Goal: Information Seeking & Learning: Learn about a topic

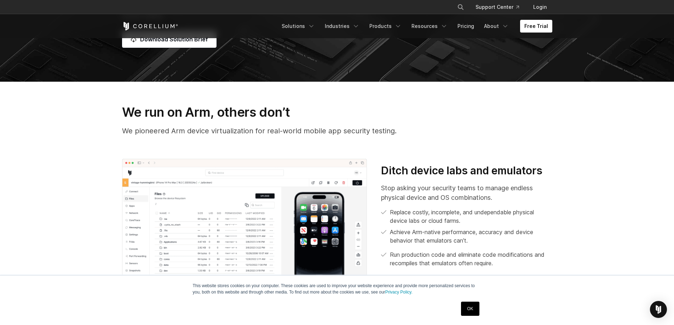
scroll to position [106, 0]
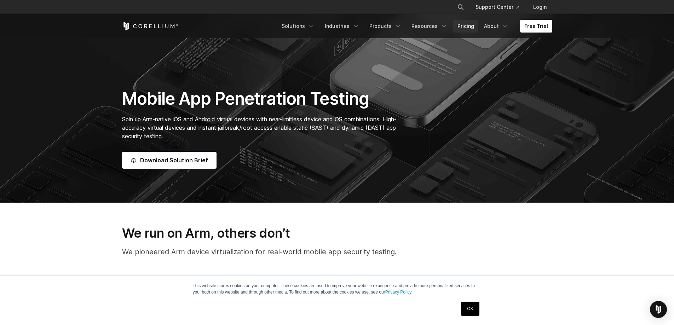
click at [468, 31] on link "Pricing" at bounding box center [465, 26] width 25 height 13
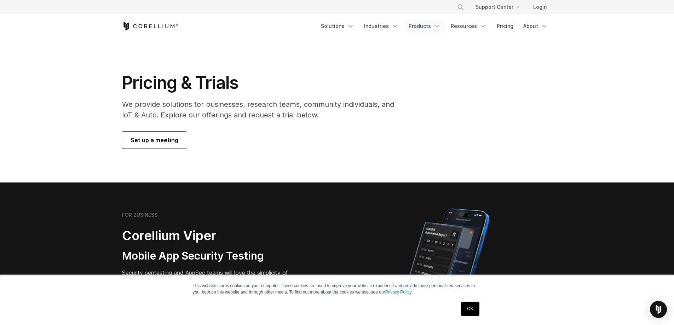
click at [424, 26] on link "Products" at bounding box center [424, 26] width 41 height 13
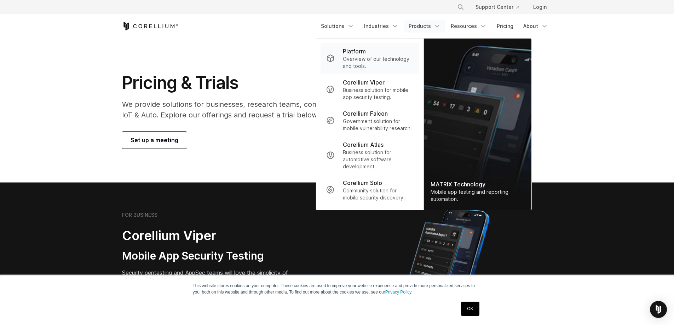
click at [354, 57] on p "Overview of our technology and tools." at bounding box center [378, 63] width 70 height 14
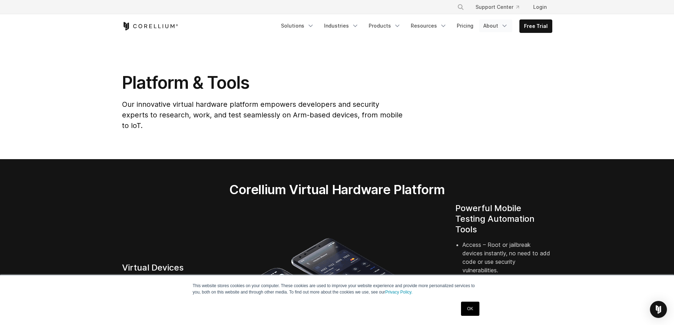
click at [503, 28] on icon "Navigation Menu" at bounding box center [504, 25] width 7 height 7
click at [308, 28] on link "Solutions" at bounding box center [298, 25] width 42 height 13
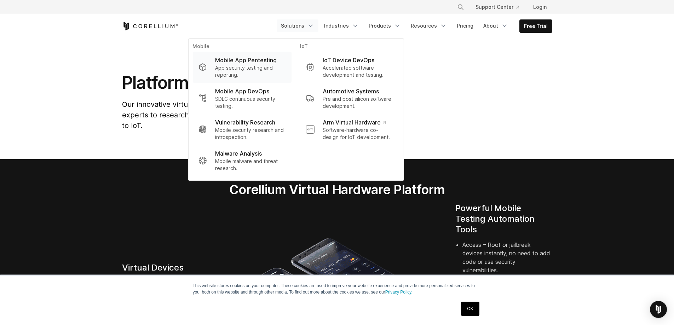
click at [267, 62] on p "Mobile App Pentesting" at bounding box center [246, 60] width 62 height 8
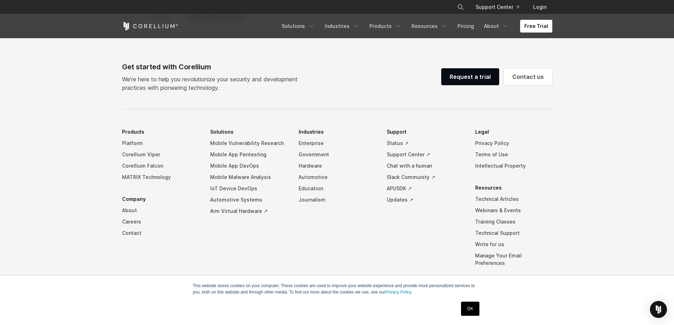
scroll to position [1990, 0]
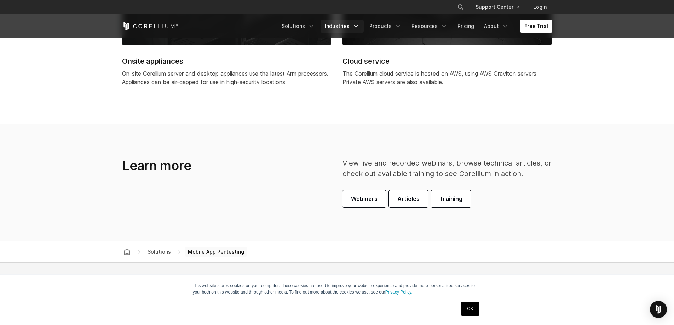
click at [358, 28] on icon "Navigation Menu" at bounding box center [355, 26] width 7 height 7
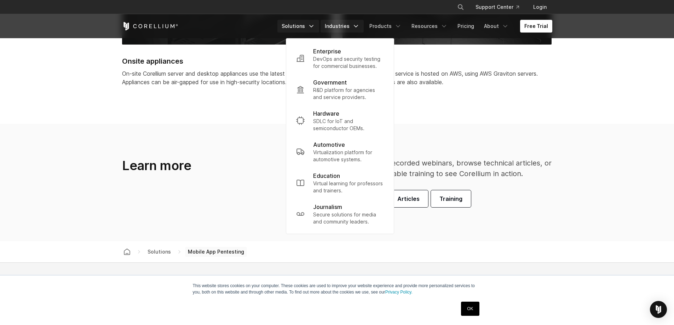
click at [308, 24] on link "Solutions" at bounding box center [298, 26] width 42 height 13
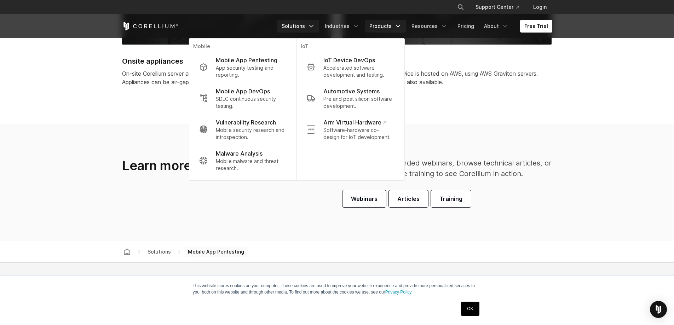
click at [382, 25] on link "Products" at bounding box center [385, 26] width 41 height 13
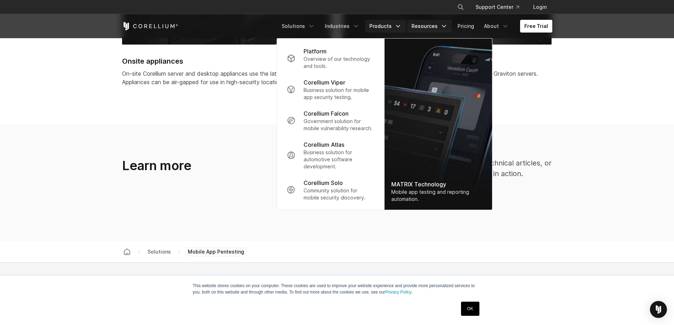
click at [431, 27] on link "Resources" at bounding box center [429, 26] width 45 height 13
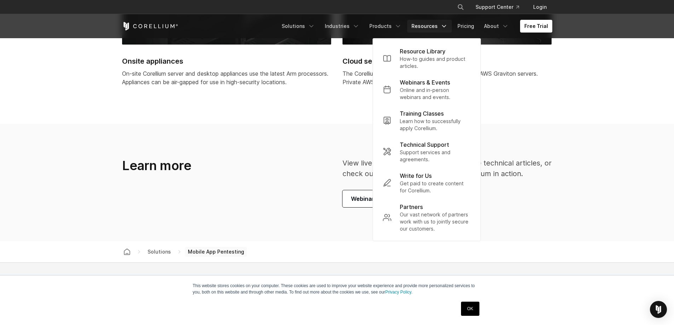
click at [569, 36] on header "× Search our site... Support Center Login" at bounding box center [337, 19] width 674 height 38
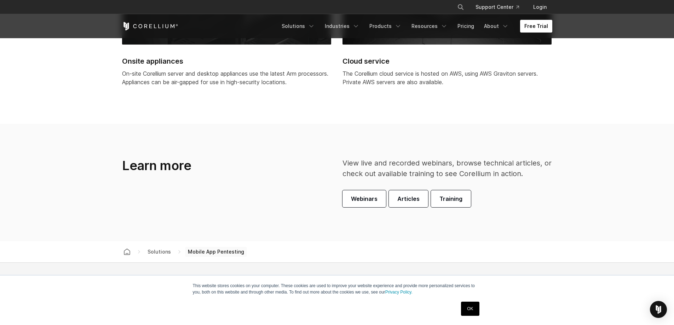
click at [540, 28] on link "Free Trial" at bounding box center [536, 26] width 32 height 13
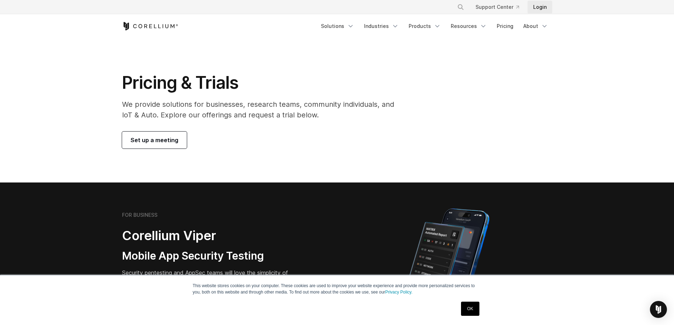
click at [537, 8] on link "Login" at bounding box center [540, 7] width 25 height 13
click at [438, 22] on link "Products" at bounding box center [424, 26] width 41 height 13
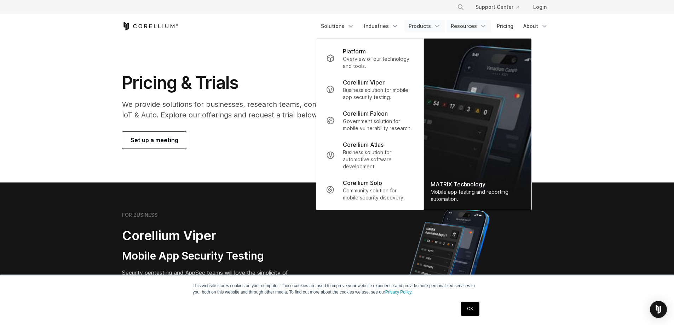
click at [473, 24] on link "Resources" at bounding box center [469, 26] width 45 height 13
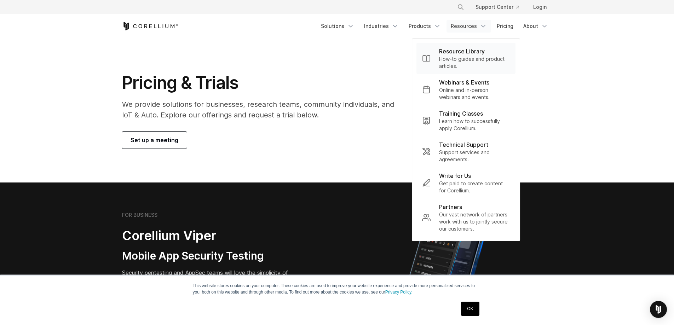
click at [482, 53] on p "Resource Library" at bounding box center [462, 51] width 46 height 8
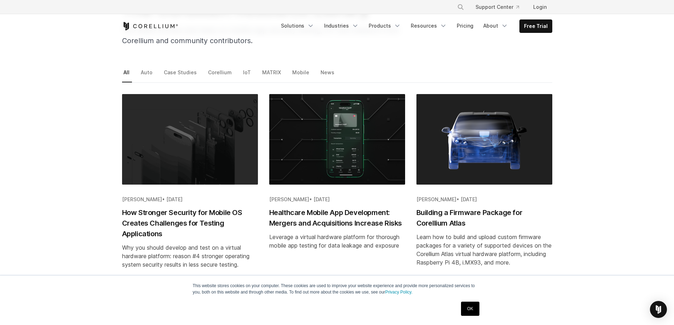
scroll to position [35, 0]
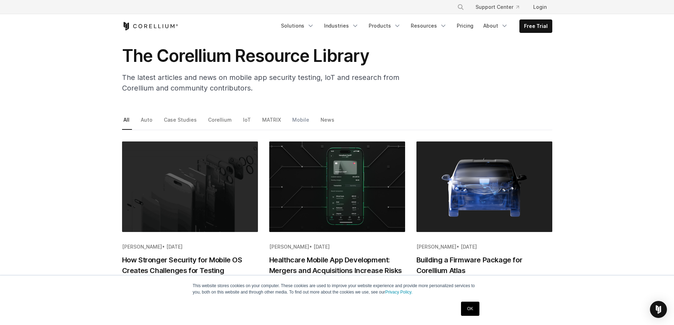
click at [291, 122] on link "Mobile" at bounding box center [301, 122] width 21 height 15
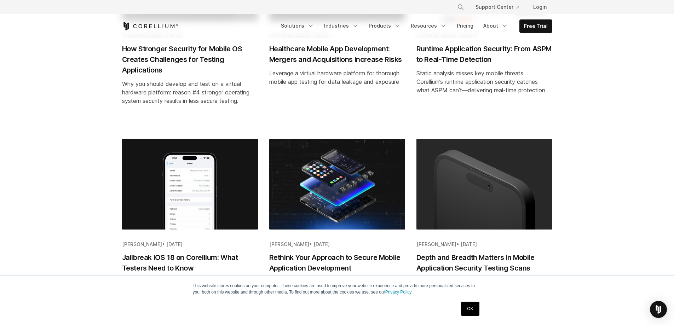
scroll to position [248, 0]
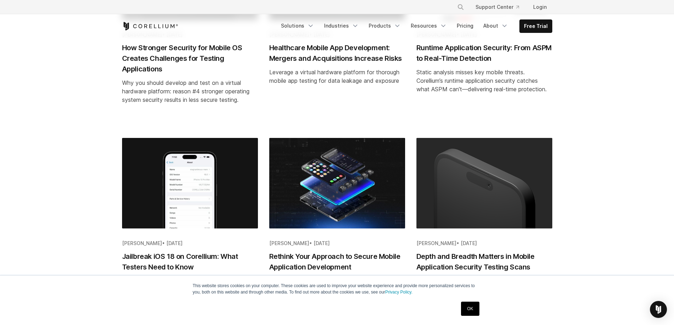
click at [212, 173] on img "Blog post summary: Jailbreak iOS 18 on Corellium: What Testers Need to Know" at bounding box center [190, 183] width 136 height 91
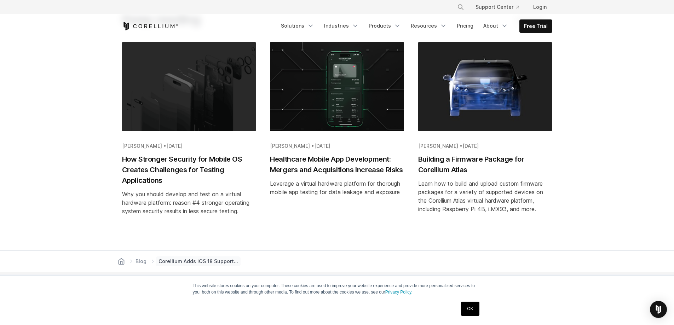
scroll to position [1557, 0]
